Goal: Task Accomplishment & Management: Use online tool/utility

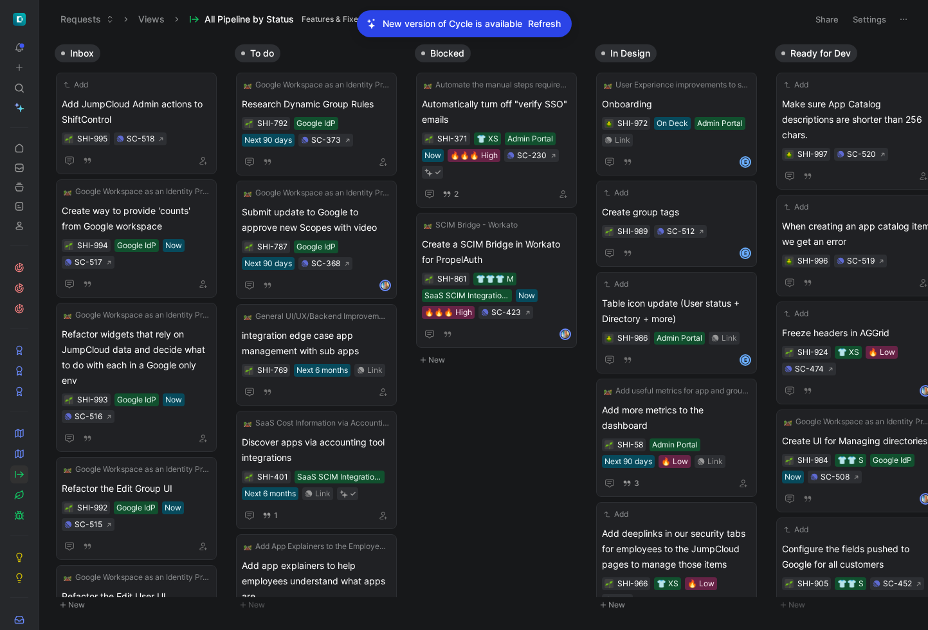
scroll to position [0, 461]
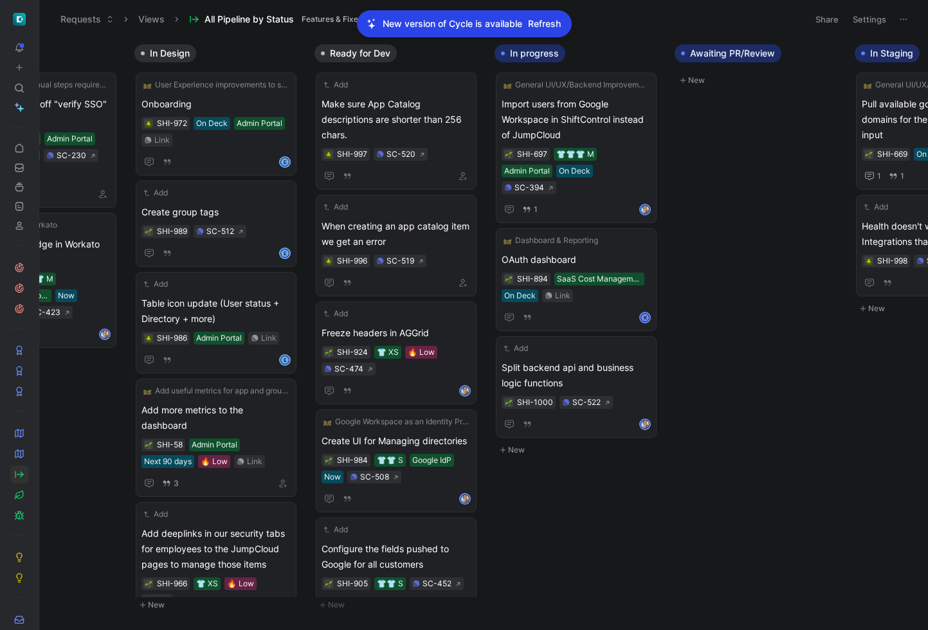
click at [558, 20] on span "Refresh" at bounding box center [544, 23] width 33 height 15
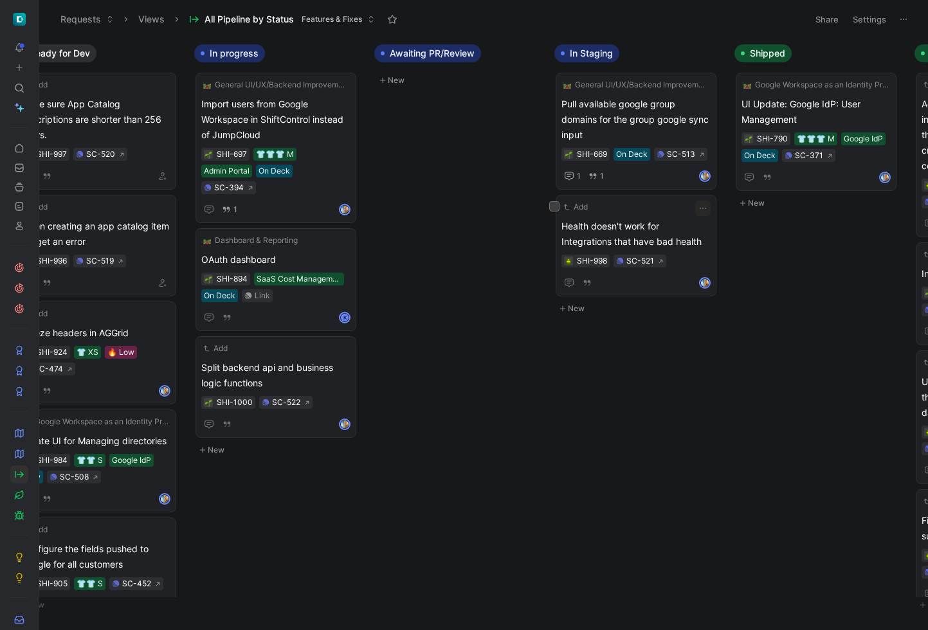
scroll to position [0, 607]
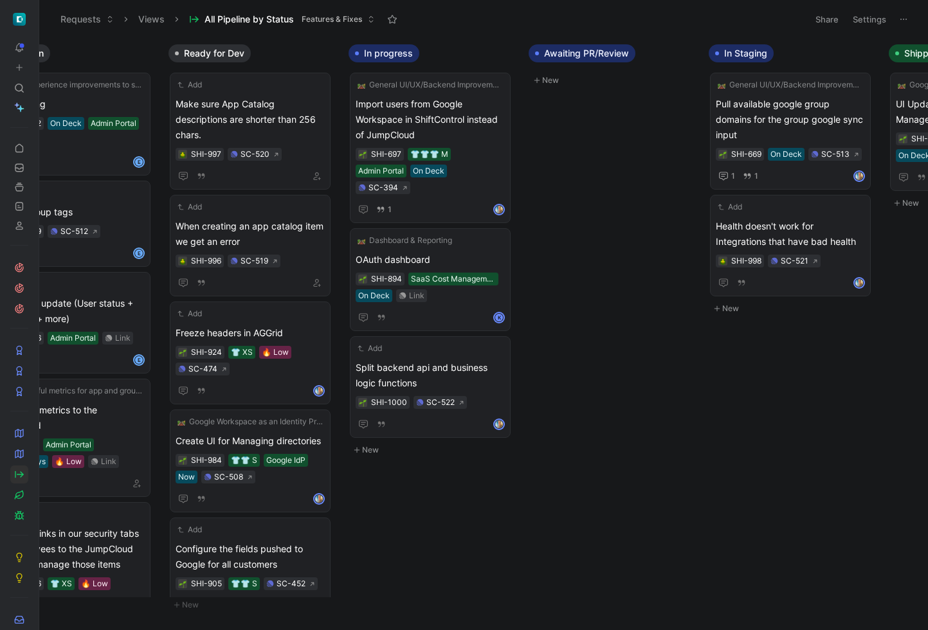
click at [432, 443] on button "New" at bounding box center [434, 450] width 170 height 15
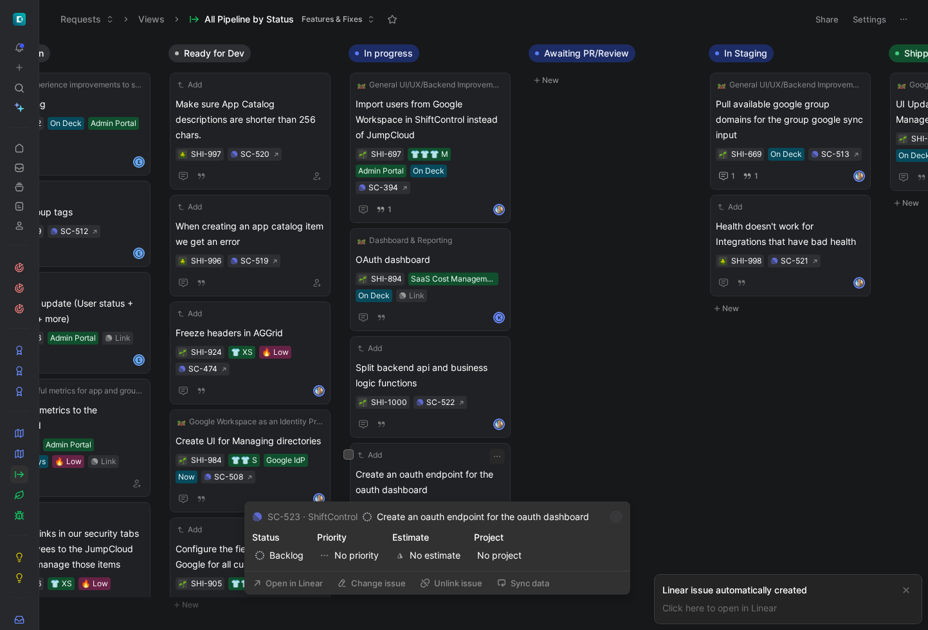
click at [297, 582] on button "Open in Linear" at bounding box center [288, 583] width 82 height 18
